Goal: Find specific page/section: Find specific page/section

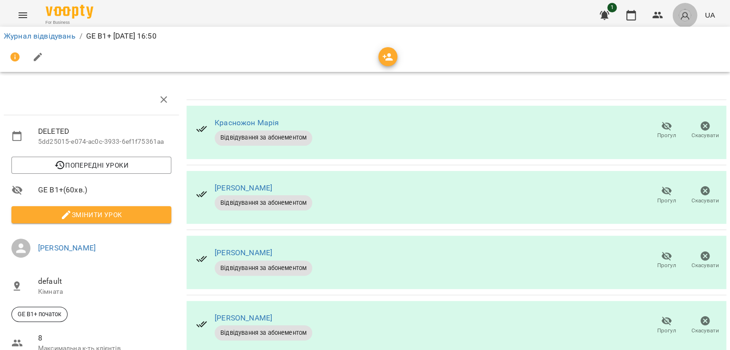
click at [694, 10] on button "button" at bounding box center [685, 15] width 25 height 25
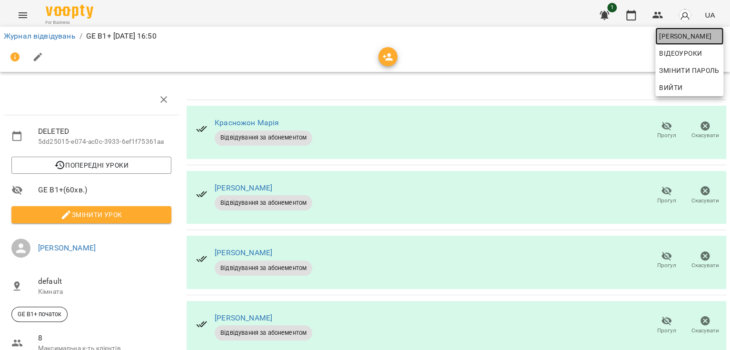
click at [681, 36] on span "[PERSON_NAME]" at bounding box center [690, 35] width 60 height 11
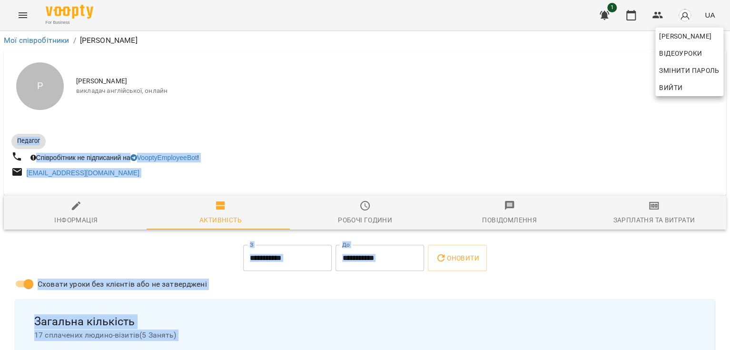
drag, startPoint x: 726, startPoint y: 86, endPoint x: 640, endPoint y: 124, distance: 94.4
click at [640, 124] on div at bounding box center [365, 175] width 730 height 350
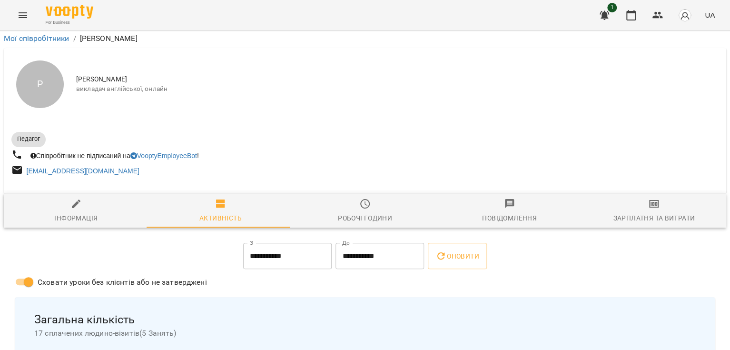
scroll to position [531, 0]
